Goal: Task Accomplishment & Management: Use online tool/utility

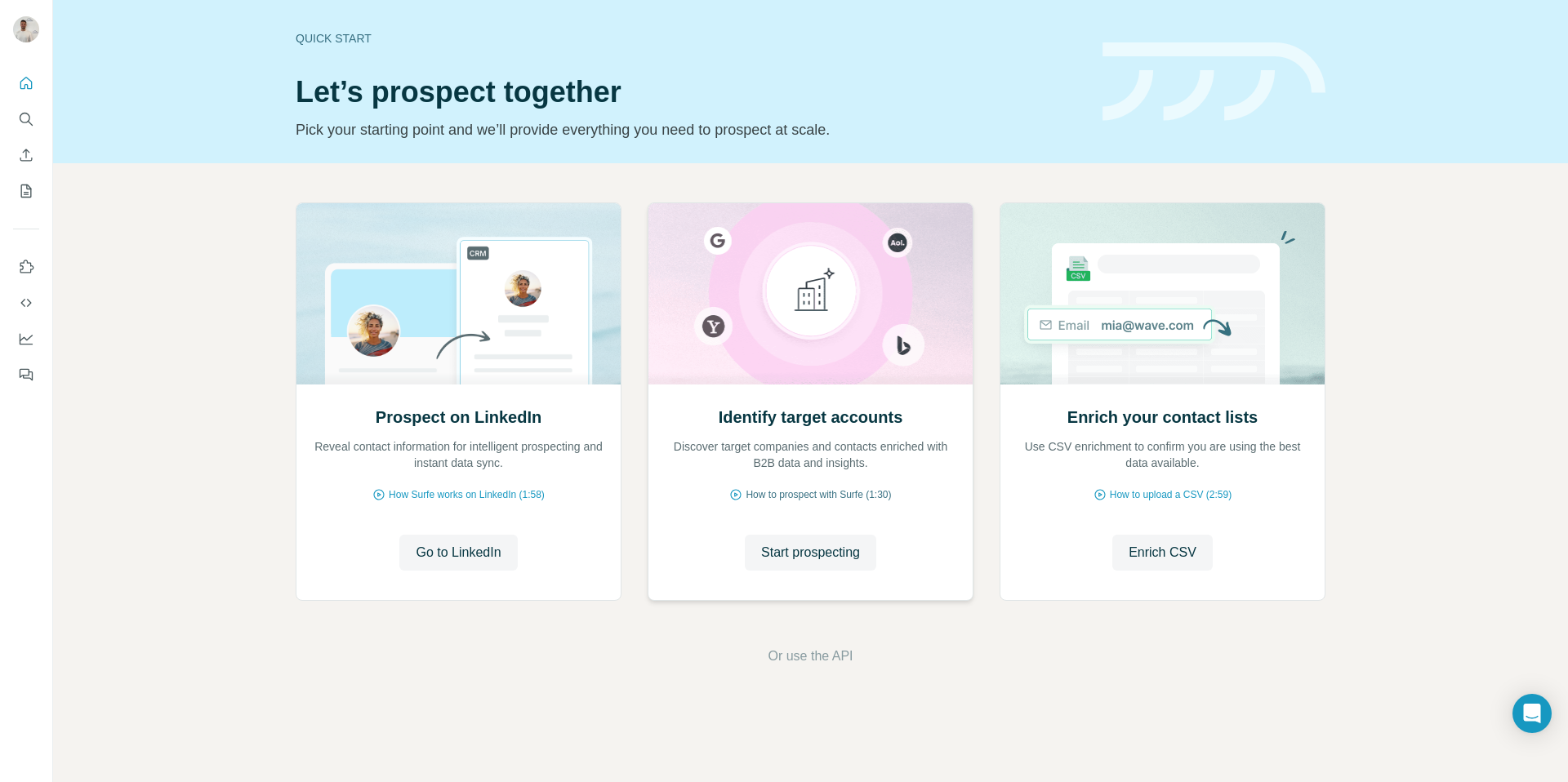
click at [848, 556] on span "Start prospecting" at bounding box center [810, 553] width 99 height 20
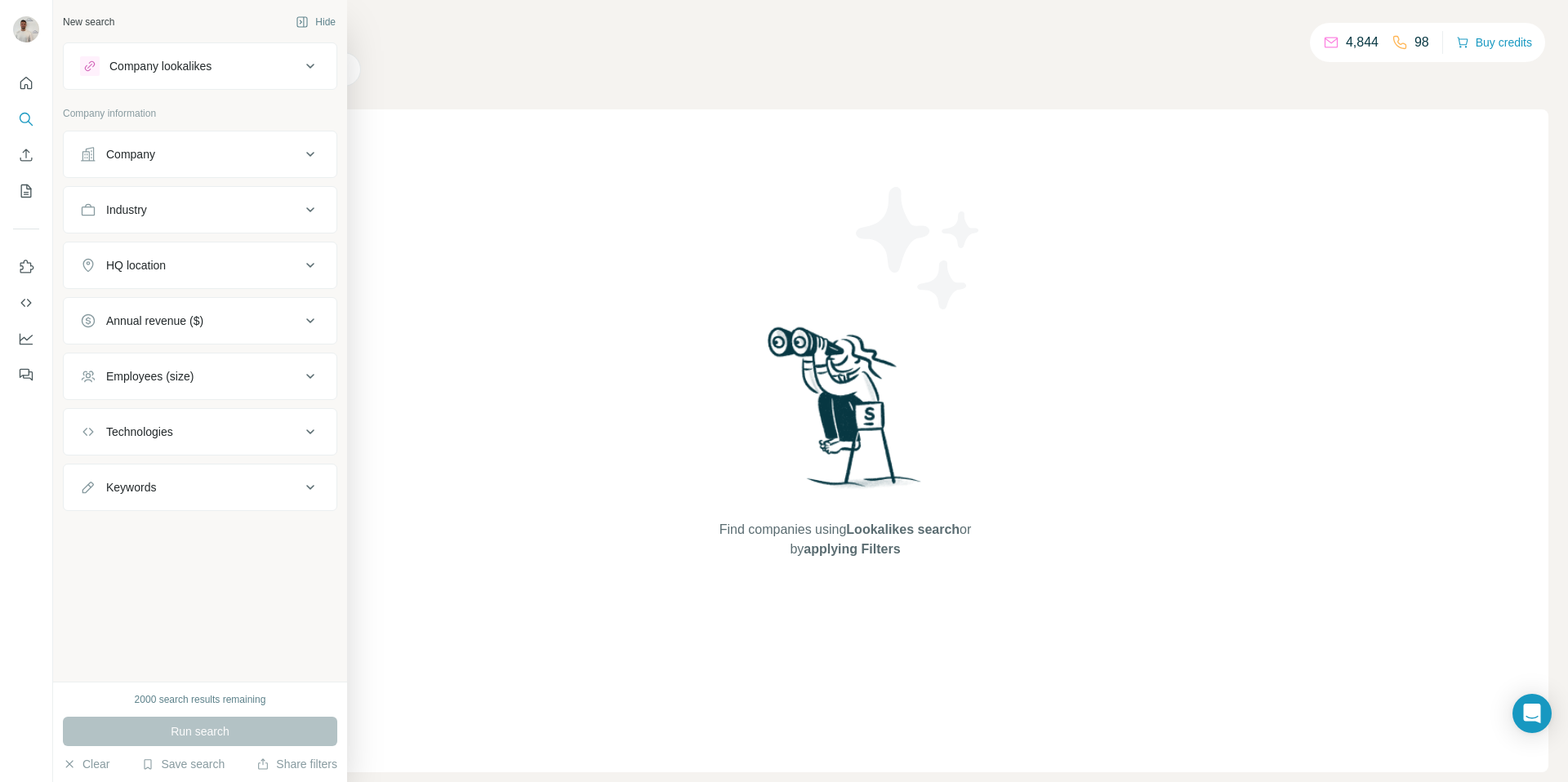
click at [229, 172] on button "Company" at bounding box center [200, 154] width 272 height 39
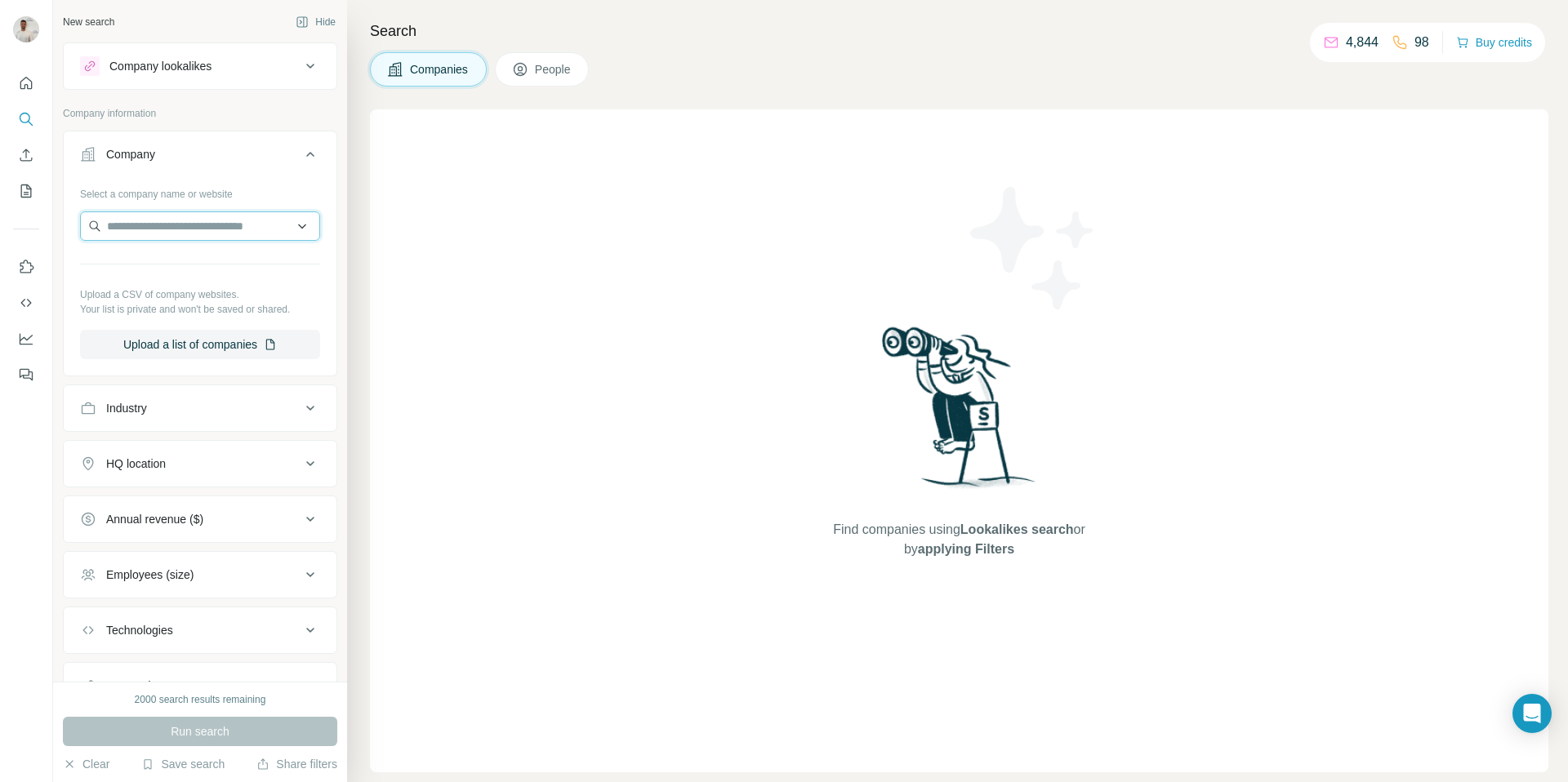
click at [204, 220] on input "text" at bounding box center [200, 226] width 240 height 30
paste input "**********"
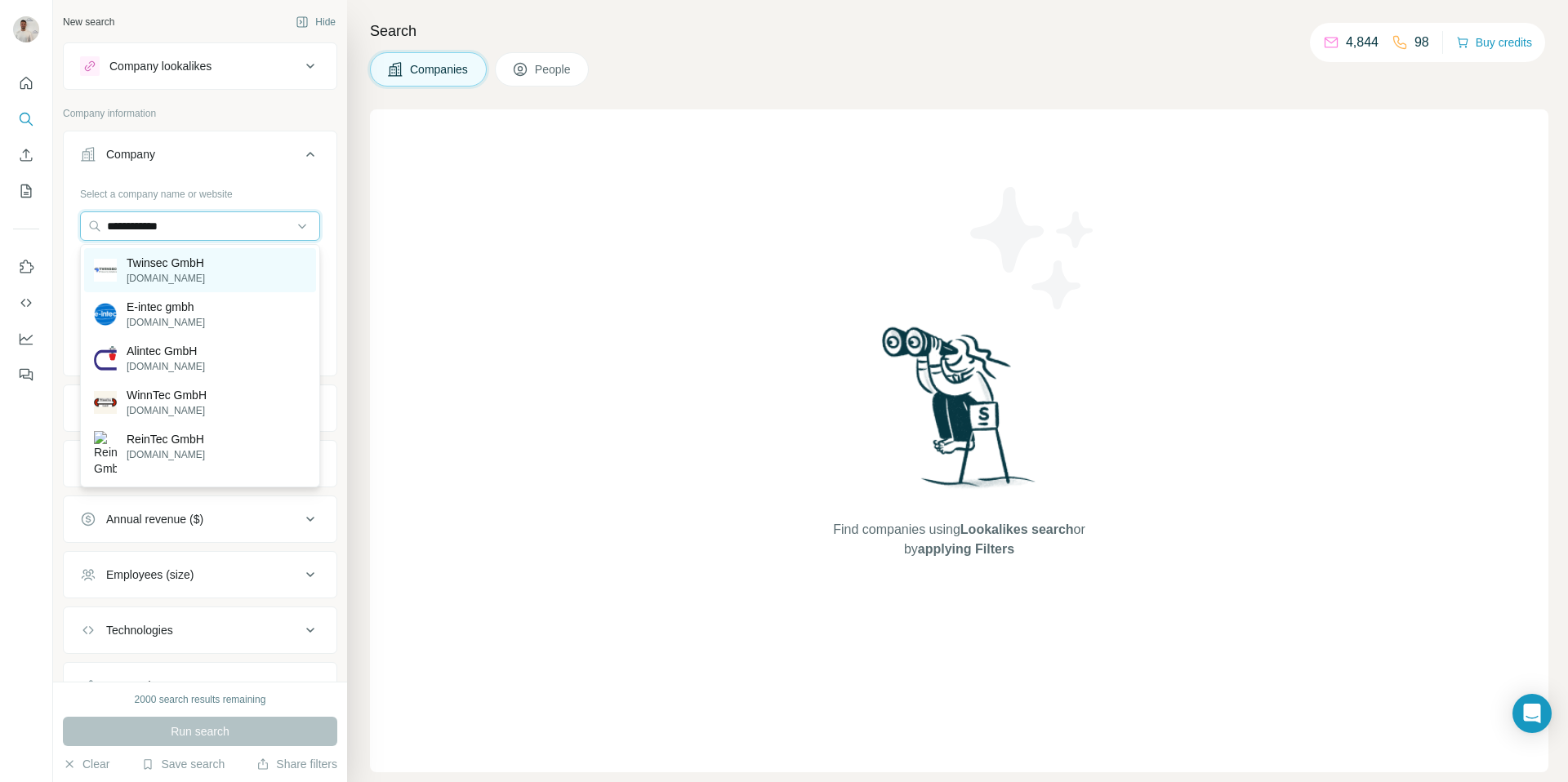
type input "**********"
click at [203, 268] on p "Twinsec GmbH" at bounding box center [166, 263] width 79 height 17
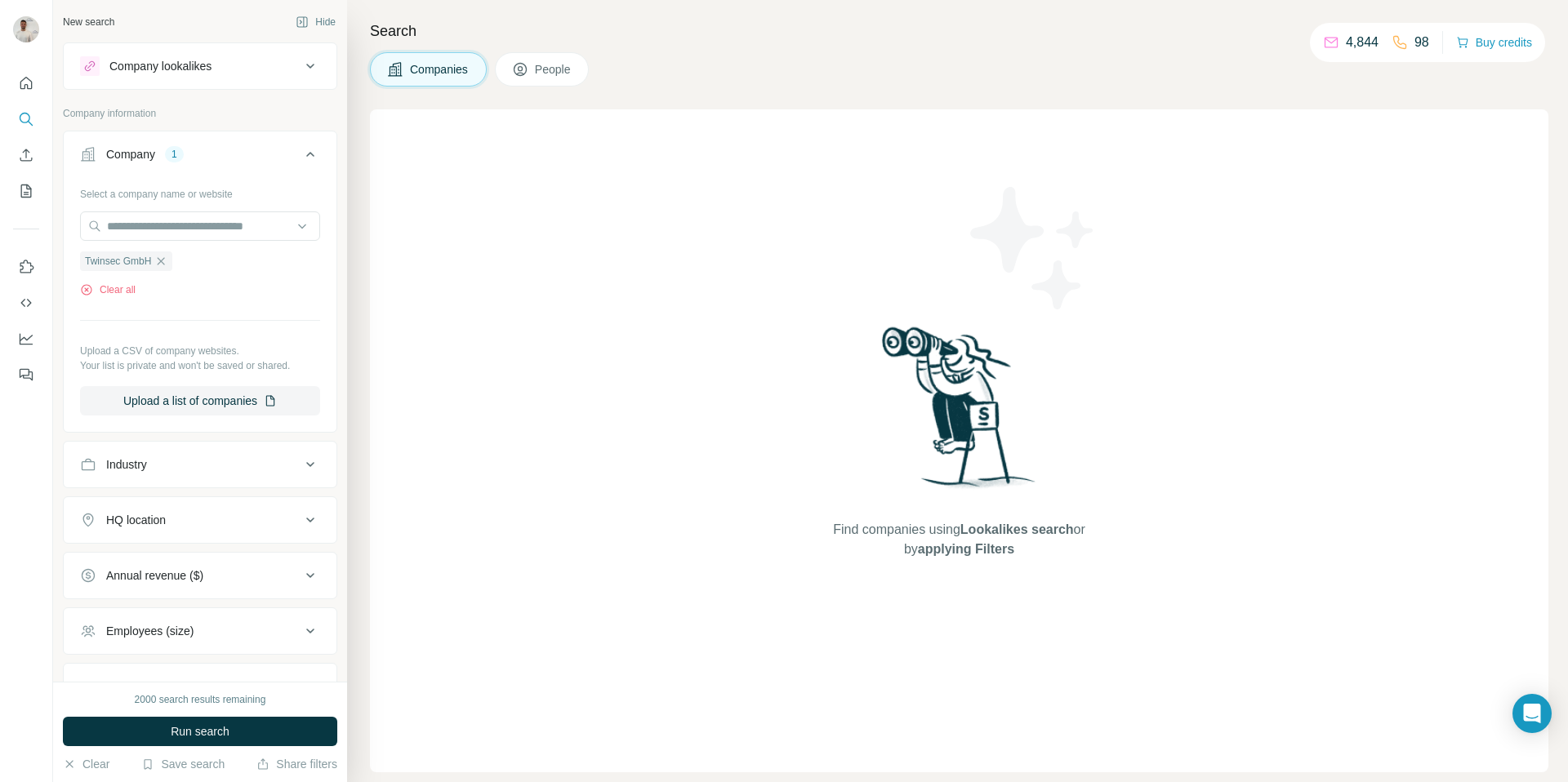
click at [292, 729] on button "Run search" at bounding box center [200, 732] width 274 height 30
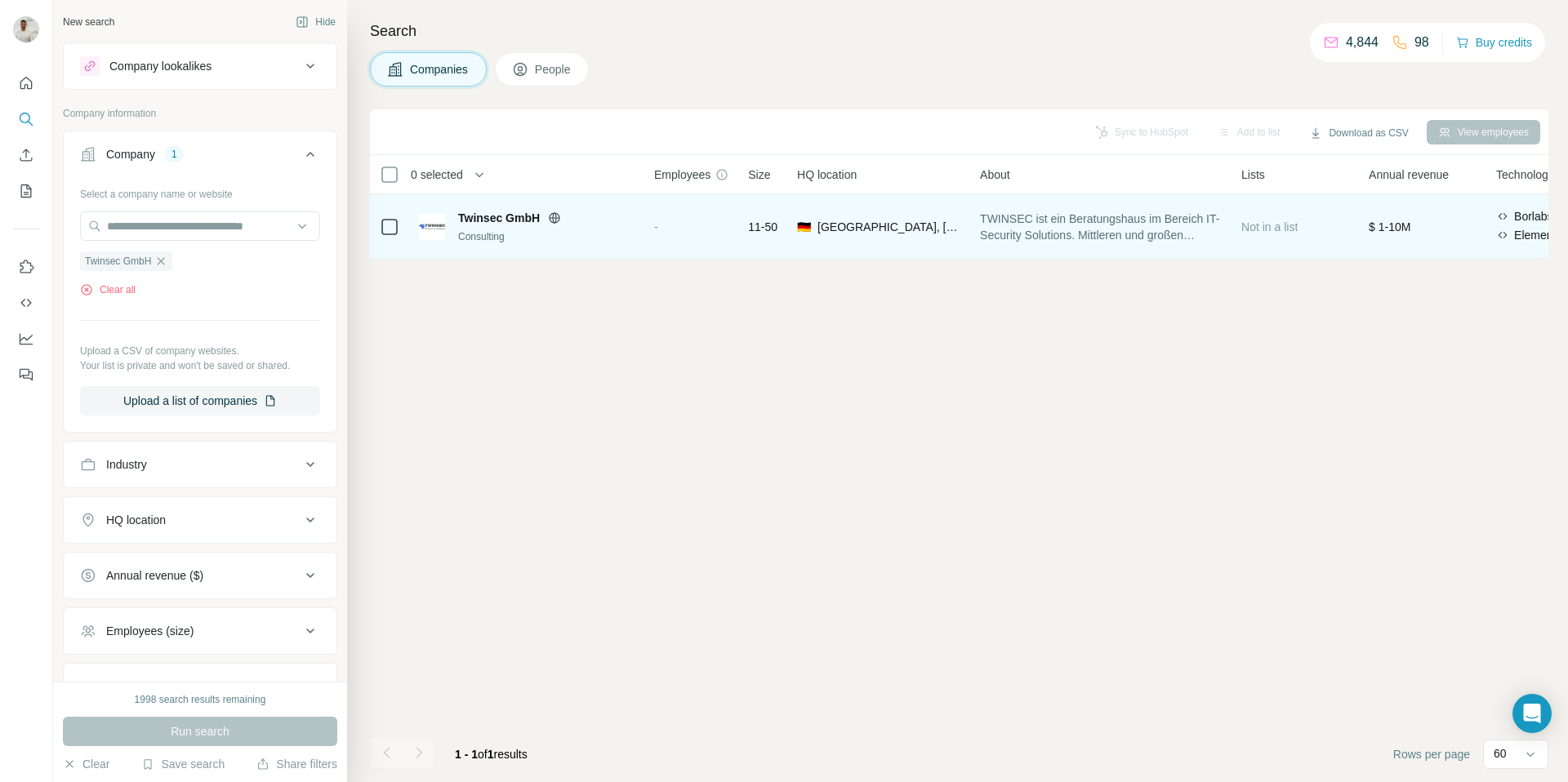
click at [796, 230] on td "🇩🇪 [GEOGRAPHIC_DATA], [GEOGRAPHIC_DATA]" at bounding box center [878, 227] width 183 height 65
click at [639, 224] on td "Twinsec GmbH Consulting" at bounding box center [527, 227] width 235 height 65
click at [489, 217] on span "Twinsec GmbH" at bounding box center [498, 218] width 82 height 17
click at [430, 227] on img at bounding box center [432, 227] width 26 height 26
click at [505, 215] on span "Twinsec GmbH" at bounding box center [498, 218] width 82 height 17
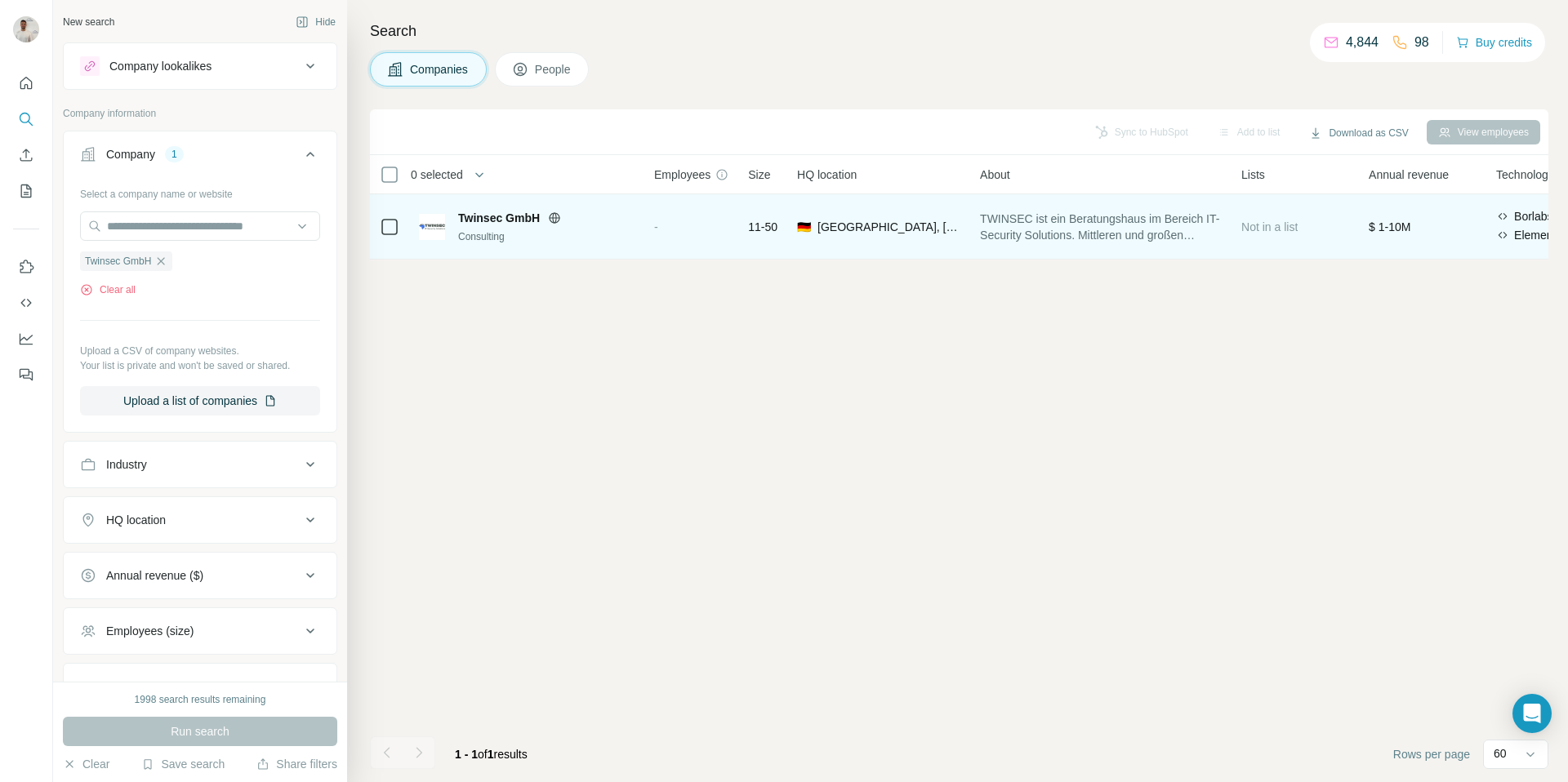
click at [553, 215] on icon at bounding box center [555, 218] width 13 height 13
